Goal: Find specific fact: Find contact information

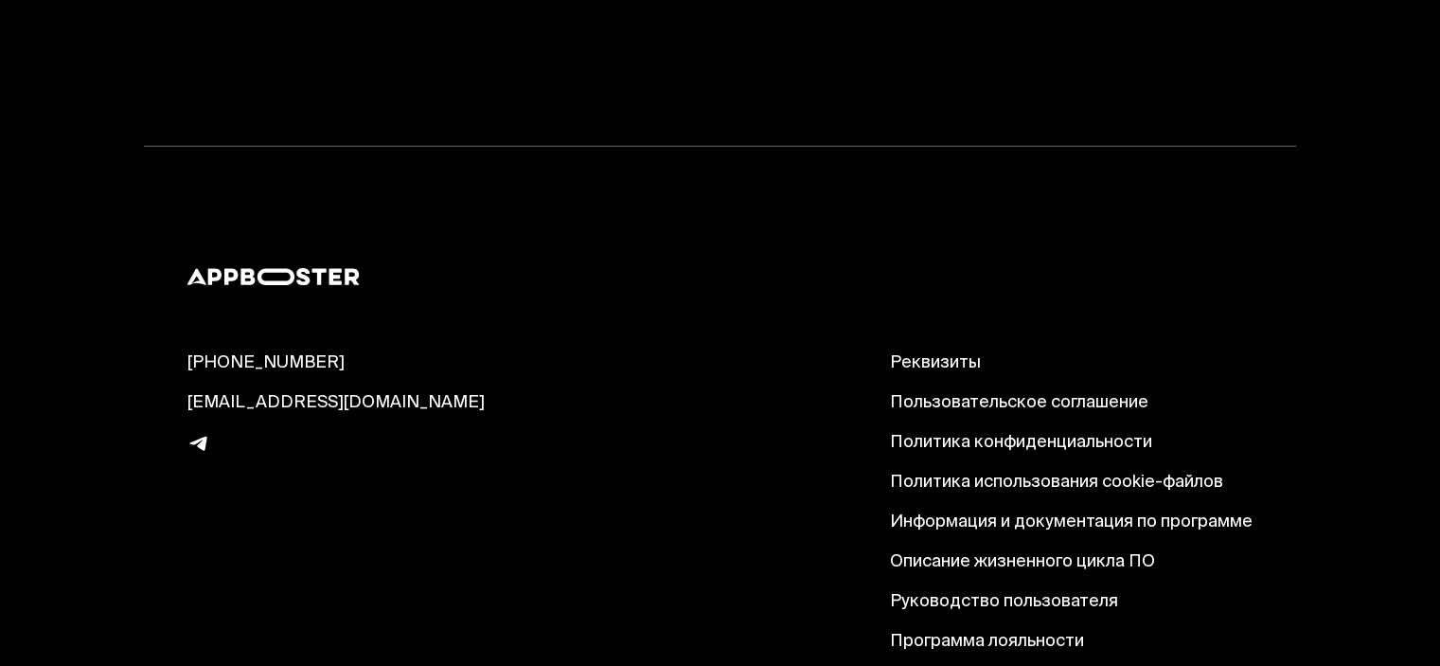
scroll to position [19820, 0]
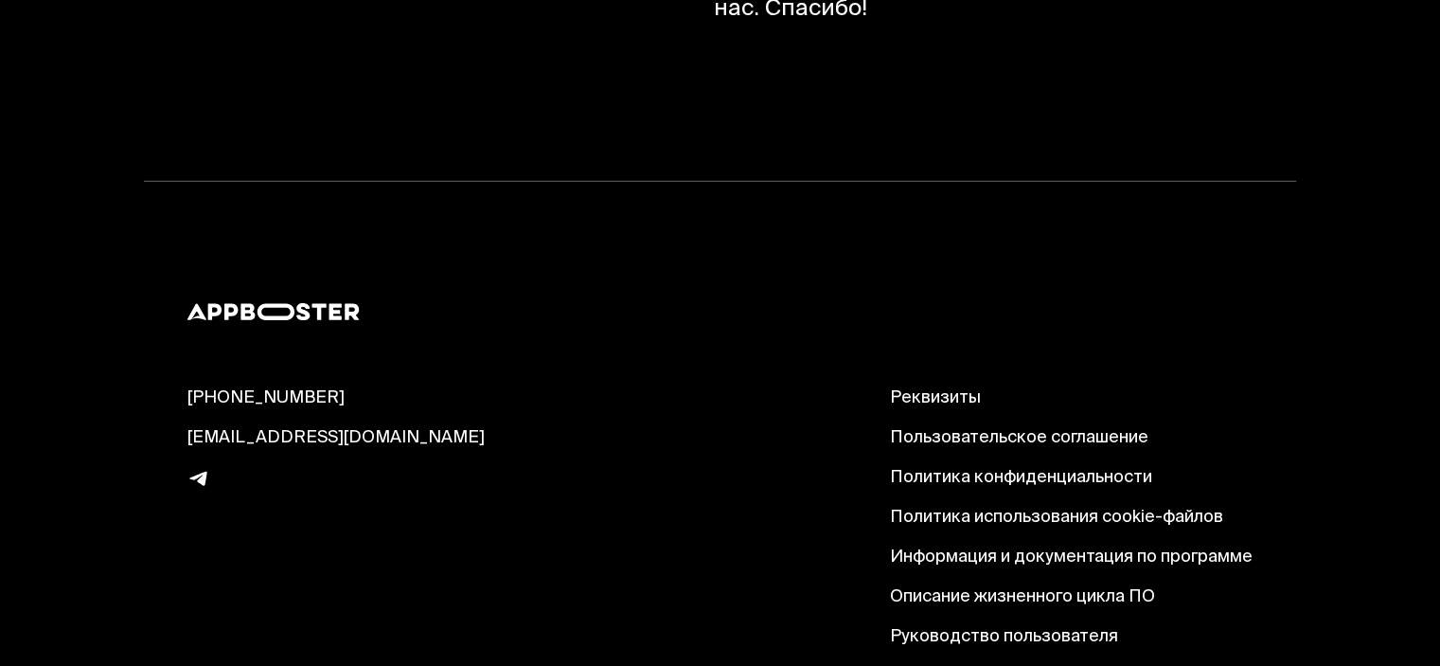
click at [937, 387] on link "Реквизиты" at bounding box center [1071, 398] width 363 height 23
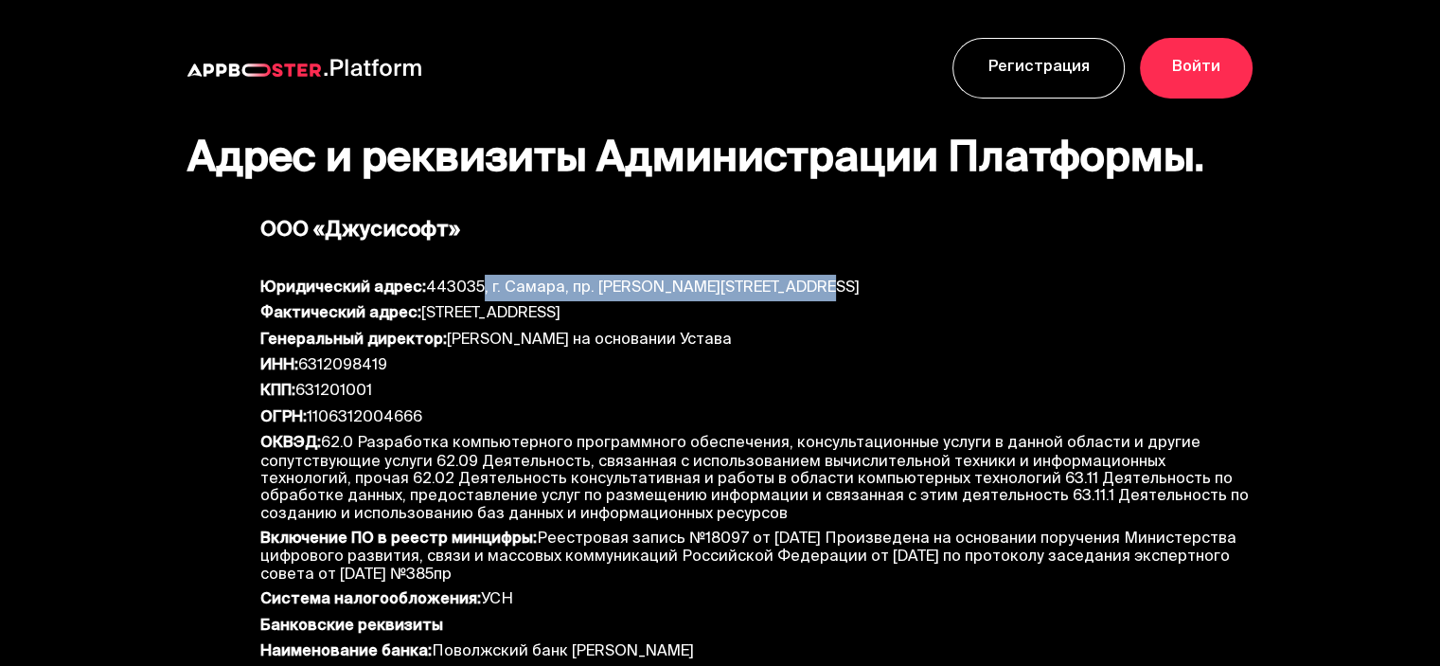
drag, startPoint x: 471, startPoint y: 281, endPoint x: 879, endPoint y: 283, distance: 408.1
click at [879, 283] on div "Юридический адрес: 443035, г. Самара, пр. Кирова, д. 201, комната 1" at bounding box center [756, 292] width 993 height 26
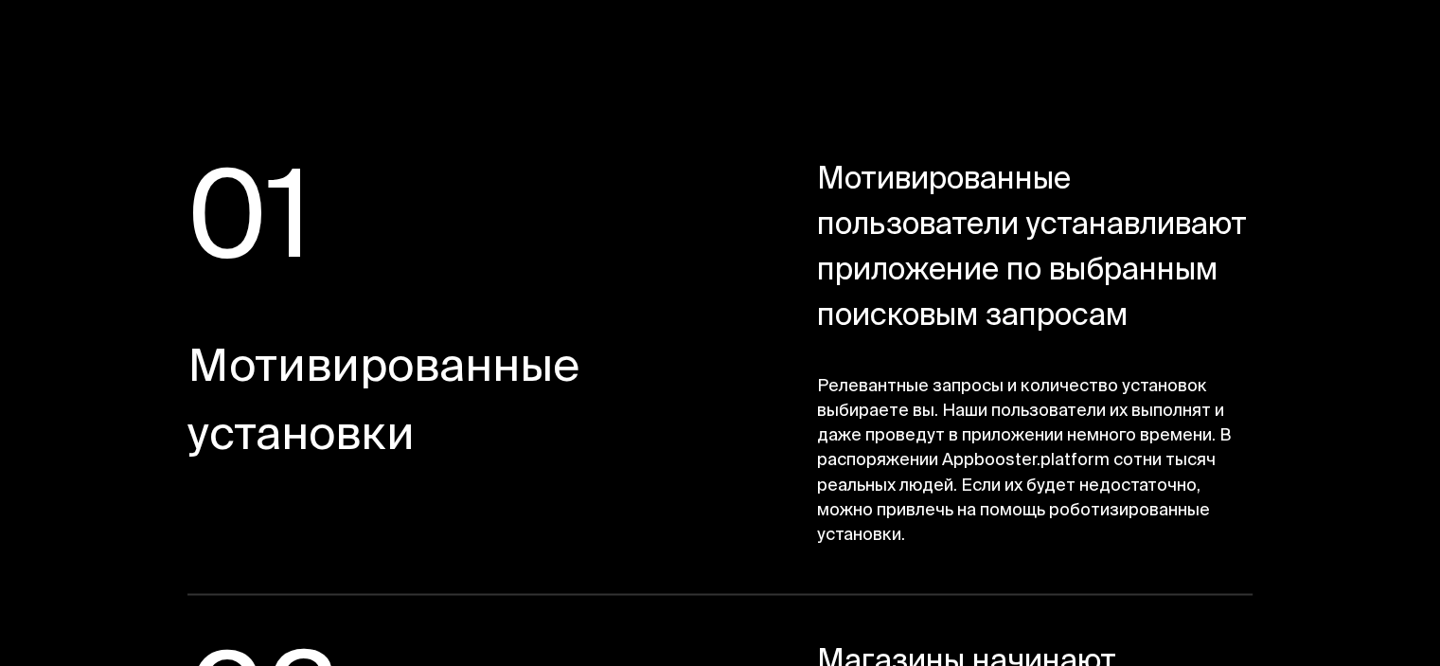
scroll to position [3125, 0]
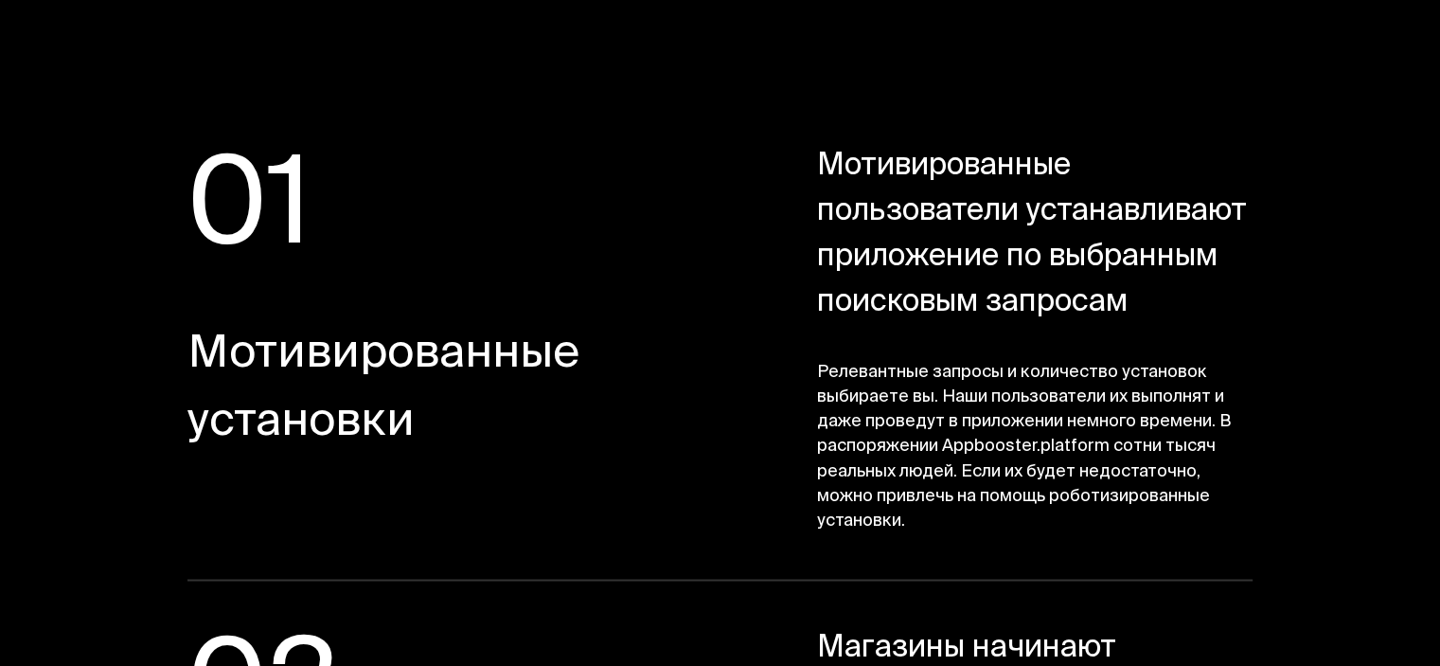
drag, startPoint x: 801, startPoint y: 364, endPoint x: 962, endPoint y: 527, distance: 229.7
click at [962, 527] on div "01 Мотивированные установки Мотивированные пользователи устанавливают приложени…" at bounding box center [720, 363] width 1066 height 436
click at [1017, 525] on span "Релевантные запросы и количество установок выбираете вы. Наши пользователи их в…" at bounding box center [1035, 447] width 436 height 172
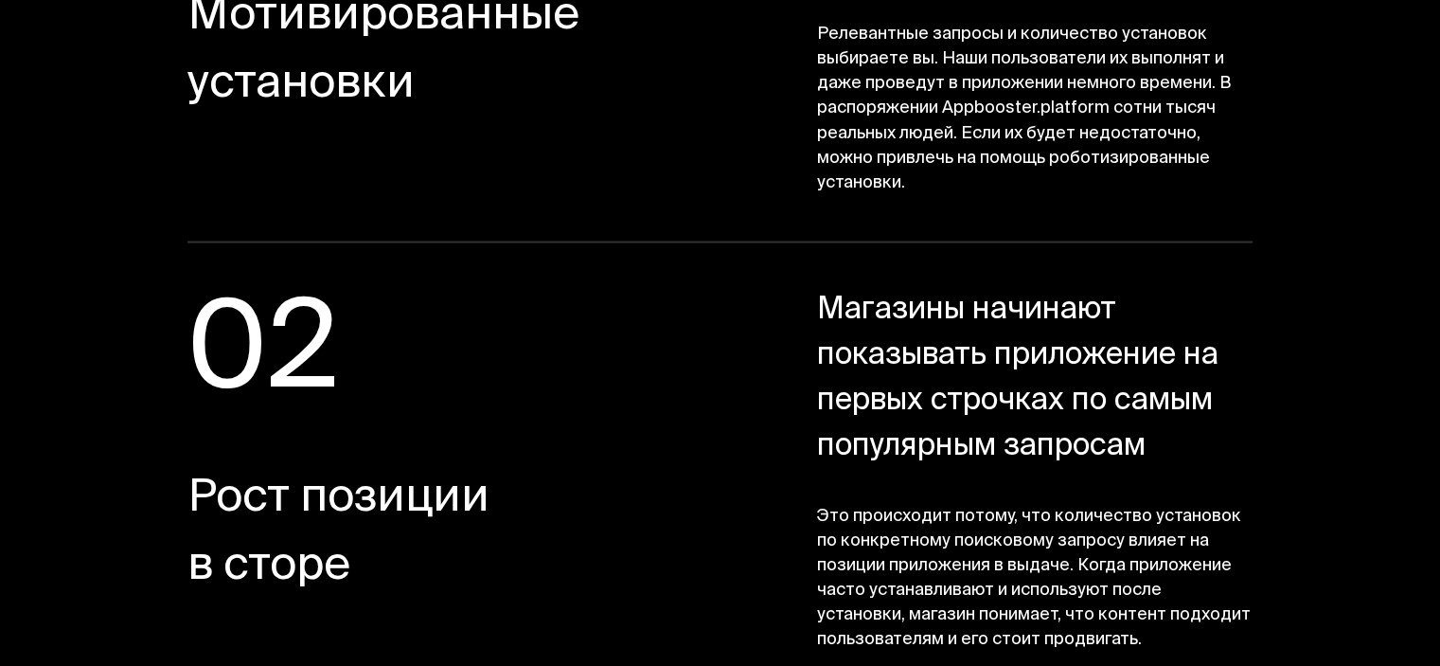
scroll to position [3503, 0]
